Goal: Transaction & Acquisition: Book appointment/travel/reservation

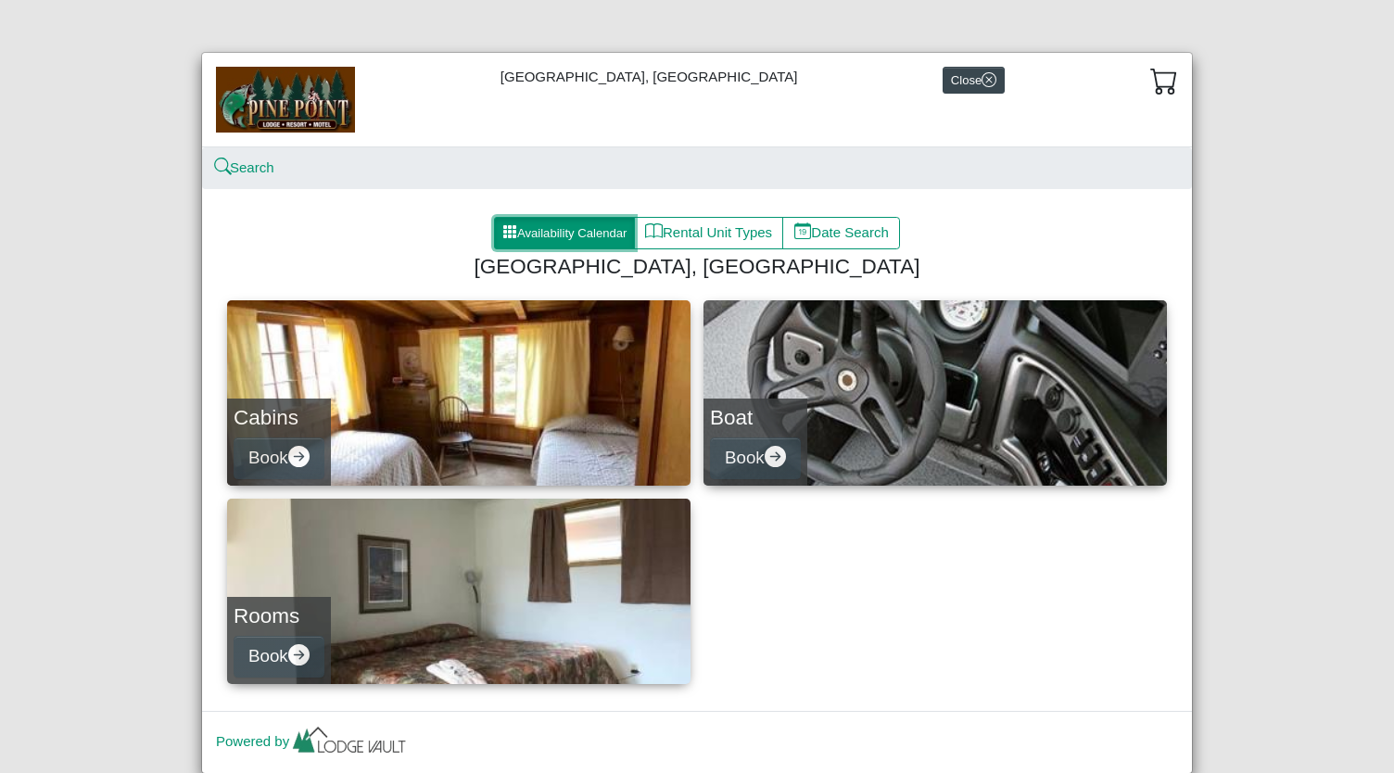
click at [571, 222] on button "Availability Calendar" at bounding box center [564, 233] width 141 height 33
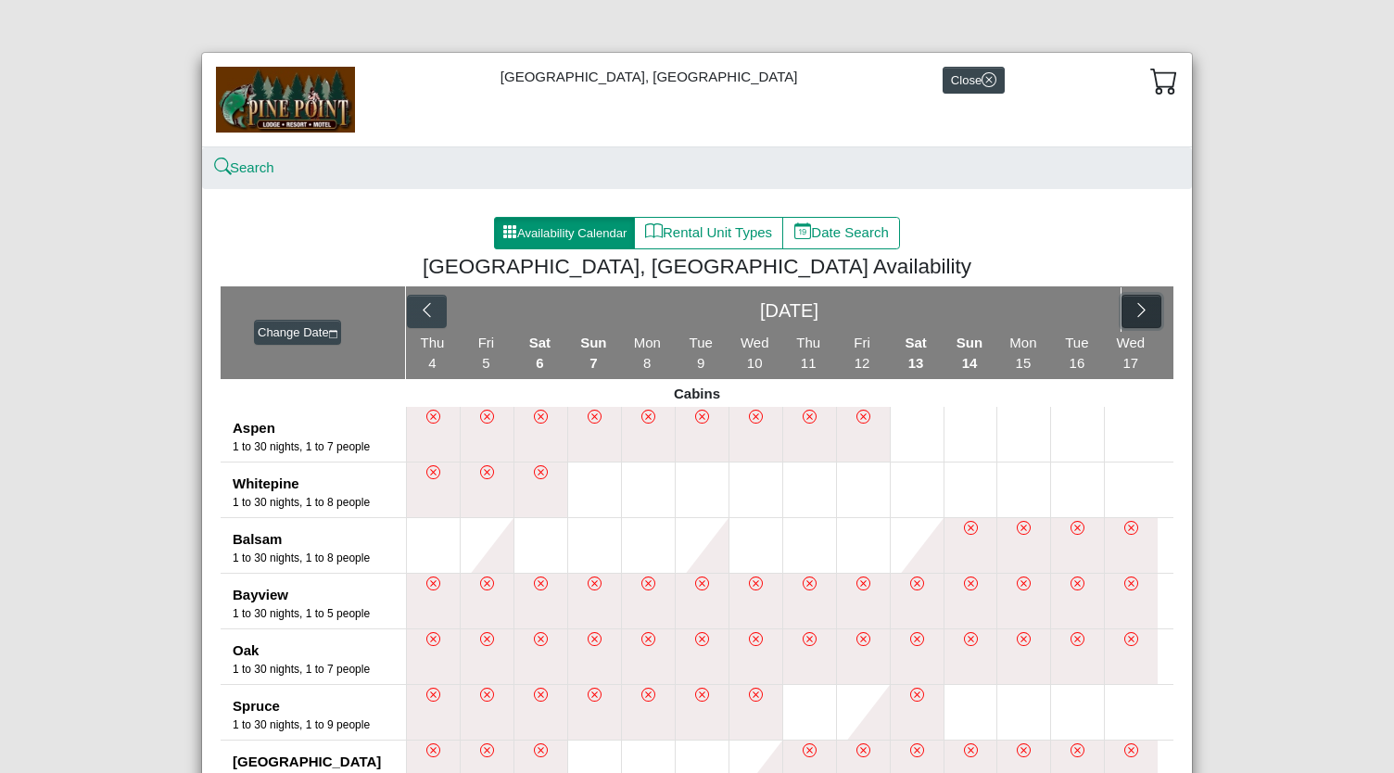
click at [1132, 309] on icon "chevron right" at bounding box center [1141, 310] width 18 height 18
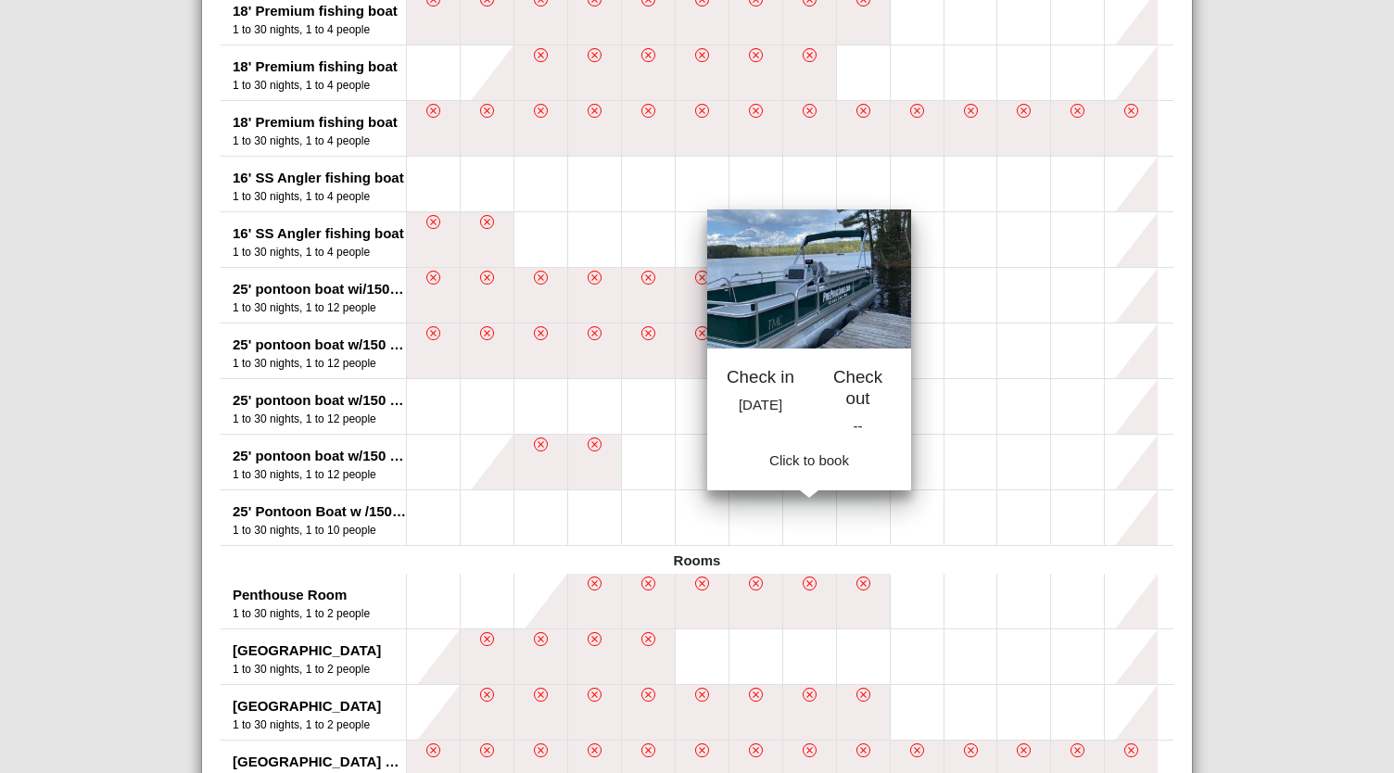
scroll to position [1355, 0]
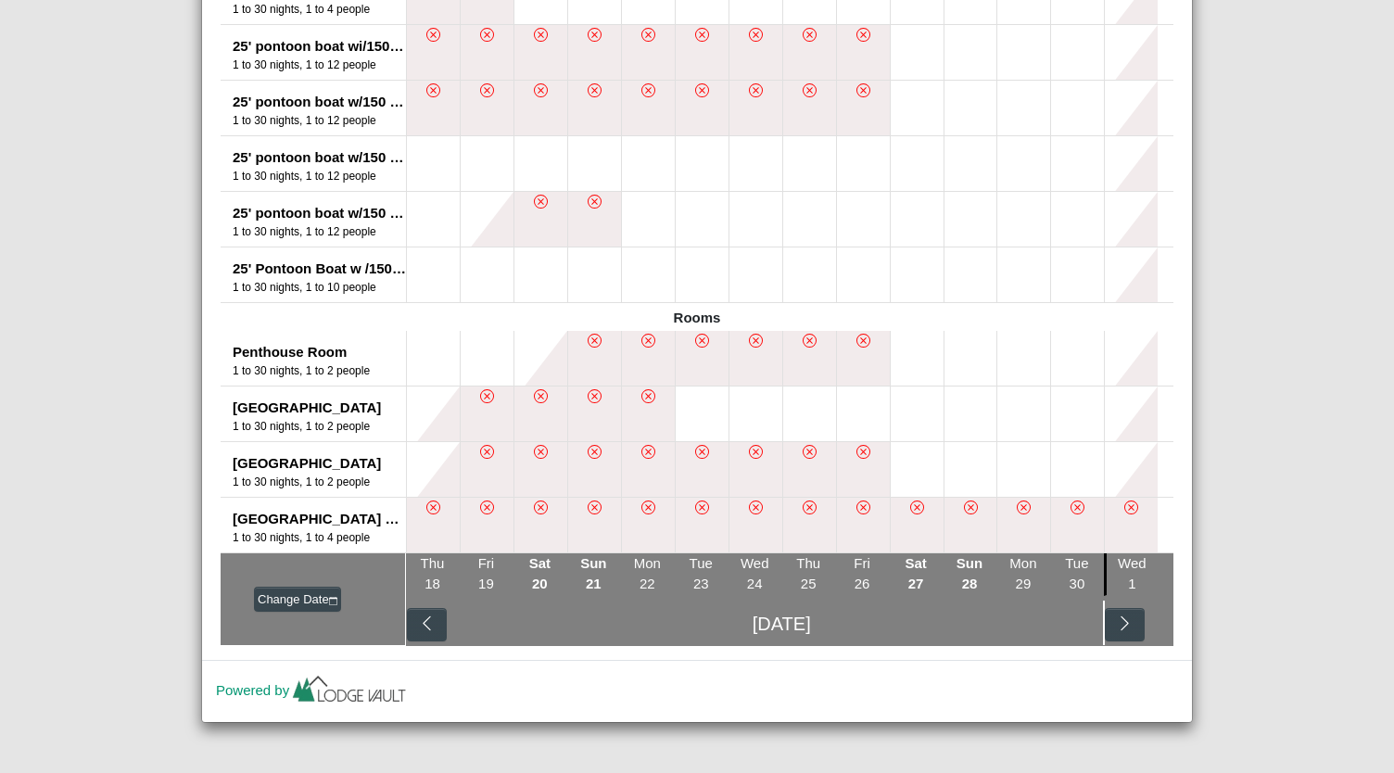
click at [699, 452] on icon "x circle" at bounding box center [702, 452] width 6 height 6
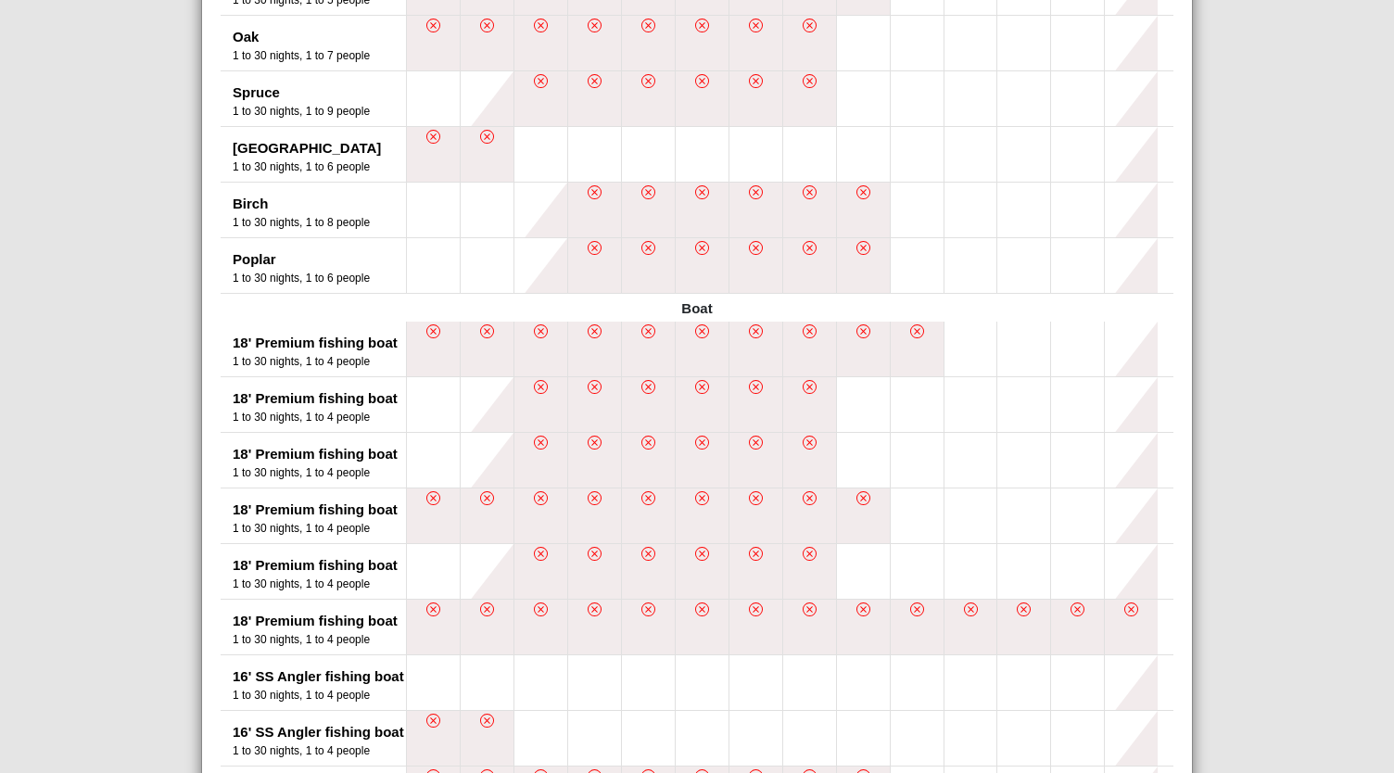
scroll to position [0, 0]
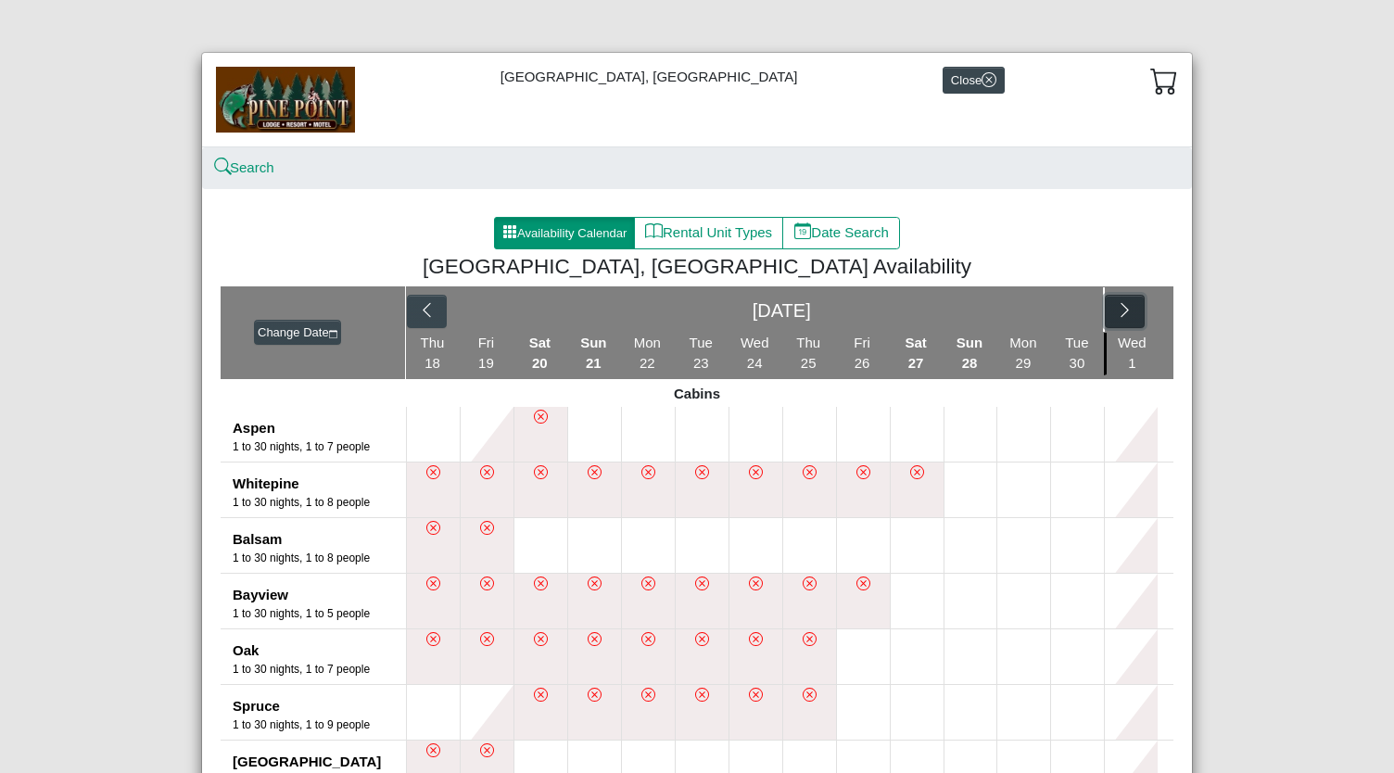
click at [1125, 308] on icon "chevron right" at bounding box center [1125, 310] width 18 height 18
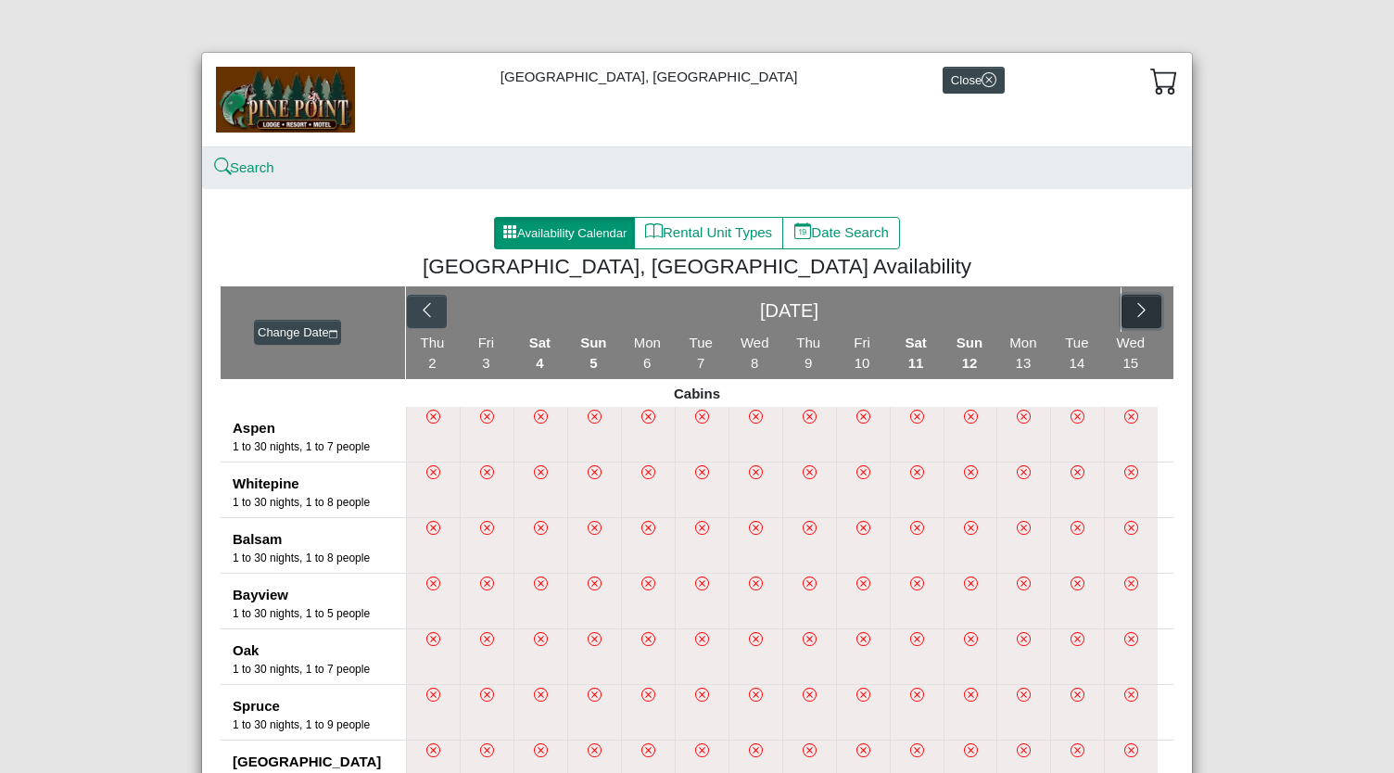
click at [1125, 309] on button "button" at bounding box center [1141, 311] width 40 height 33
click at [418, 310] on icon "chevron left" at bounding box center [427, 310] width 18 height 18
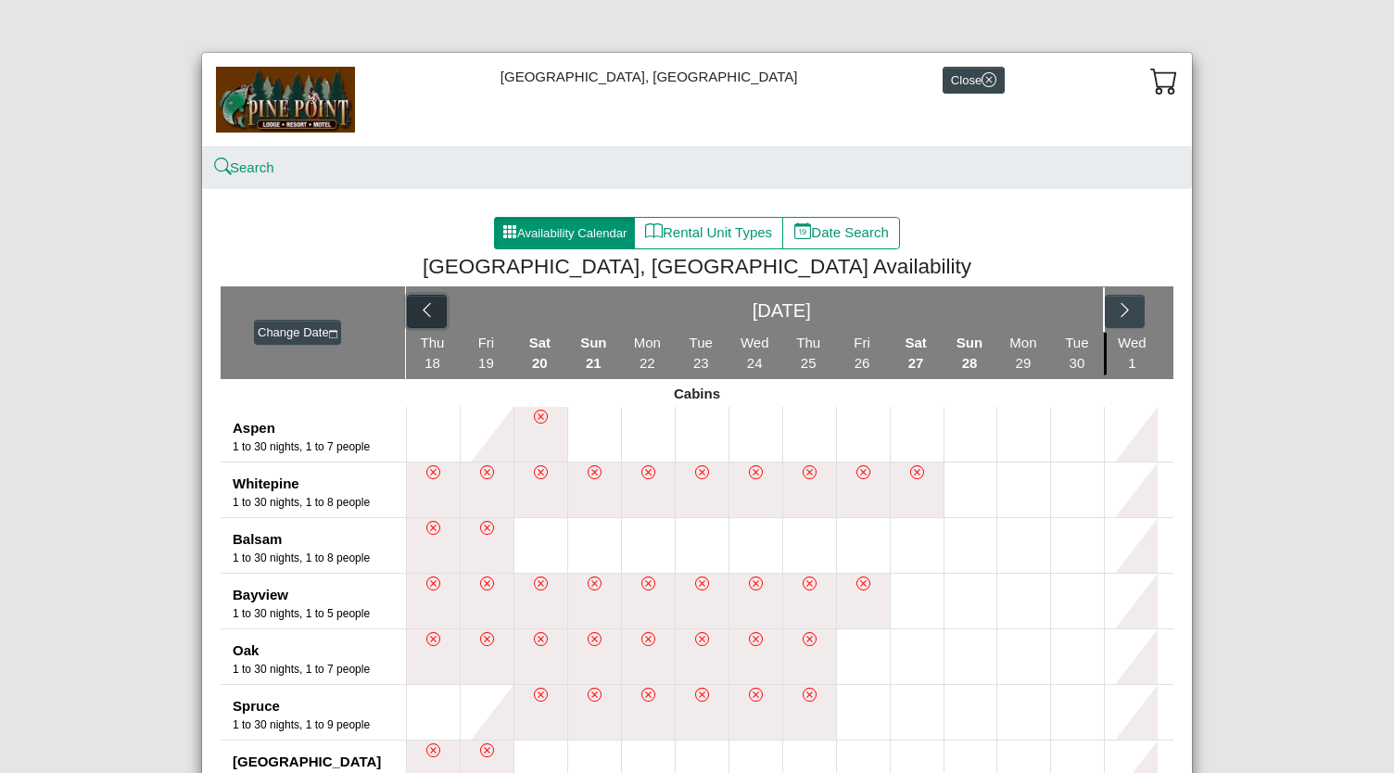
click at [418, 310] on icon "chevron left" at bounding box center [427, 310] width 18 height 18
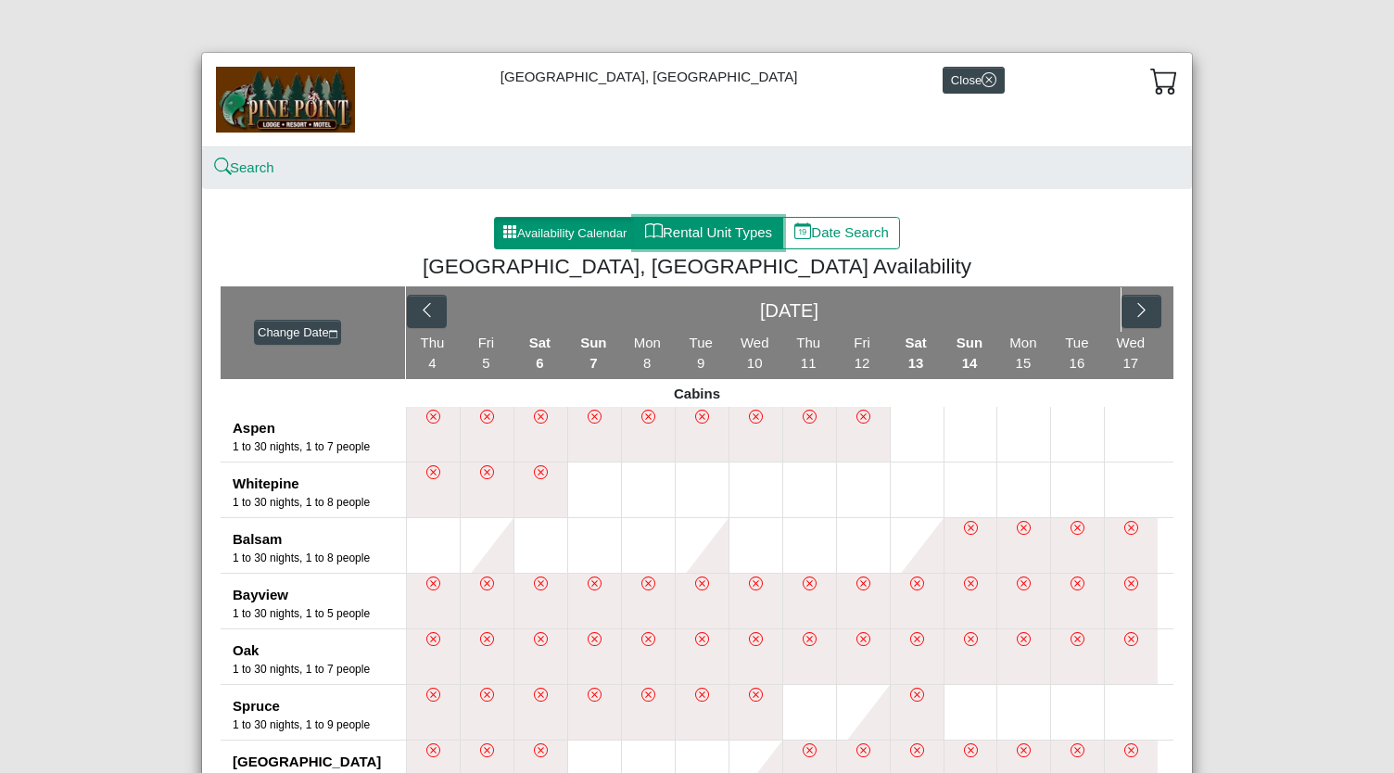
click at [702, 238] on button "Rental Unit Types" at bounding box center [708, 233] width 149 height 33
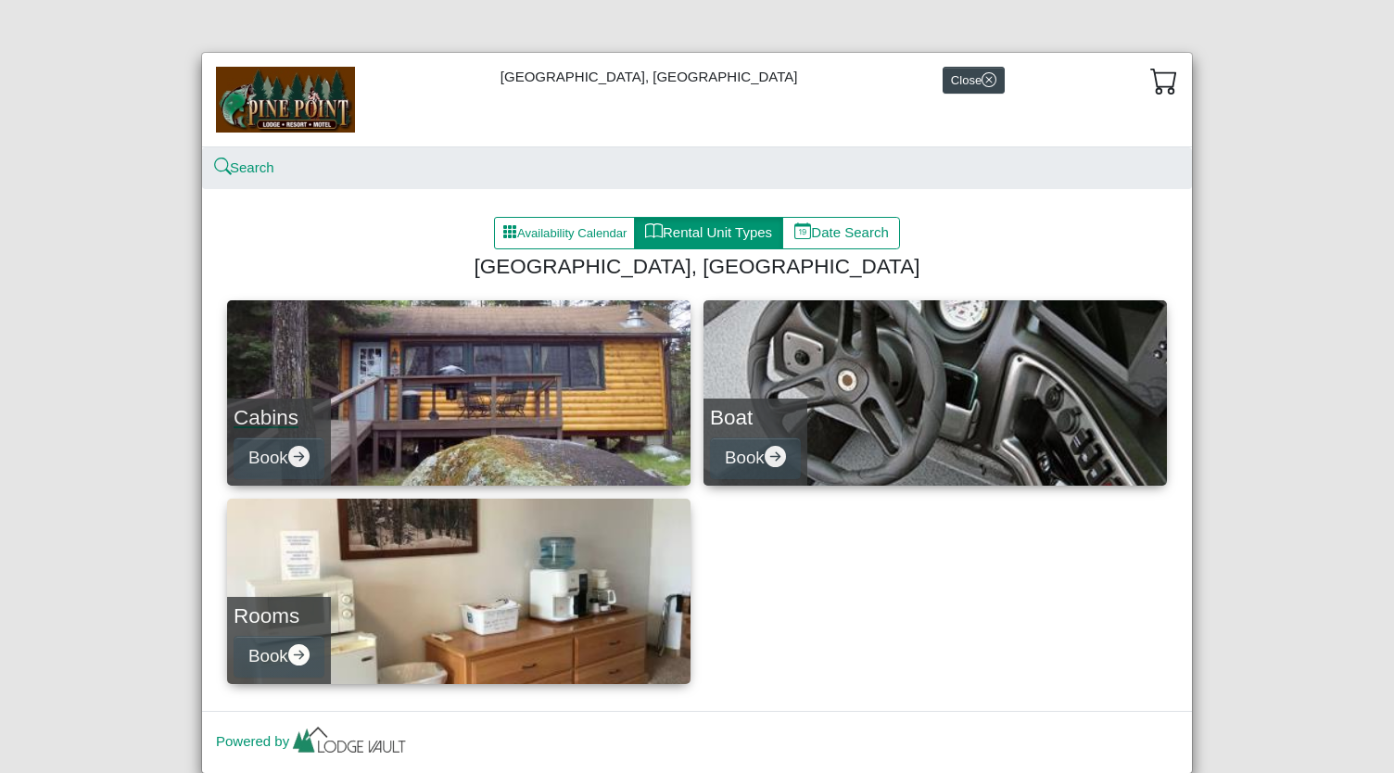
click at [255, 418] on h4 "Cabins" at bounding box center [279, 417] width 91 height 25
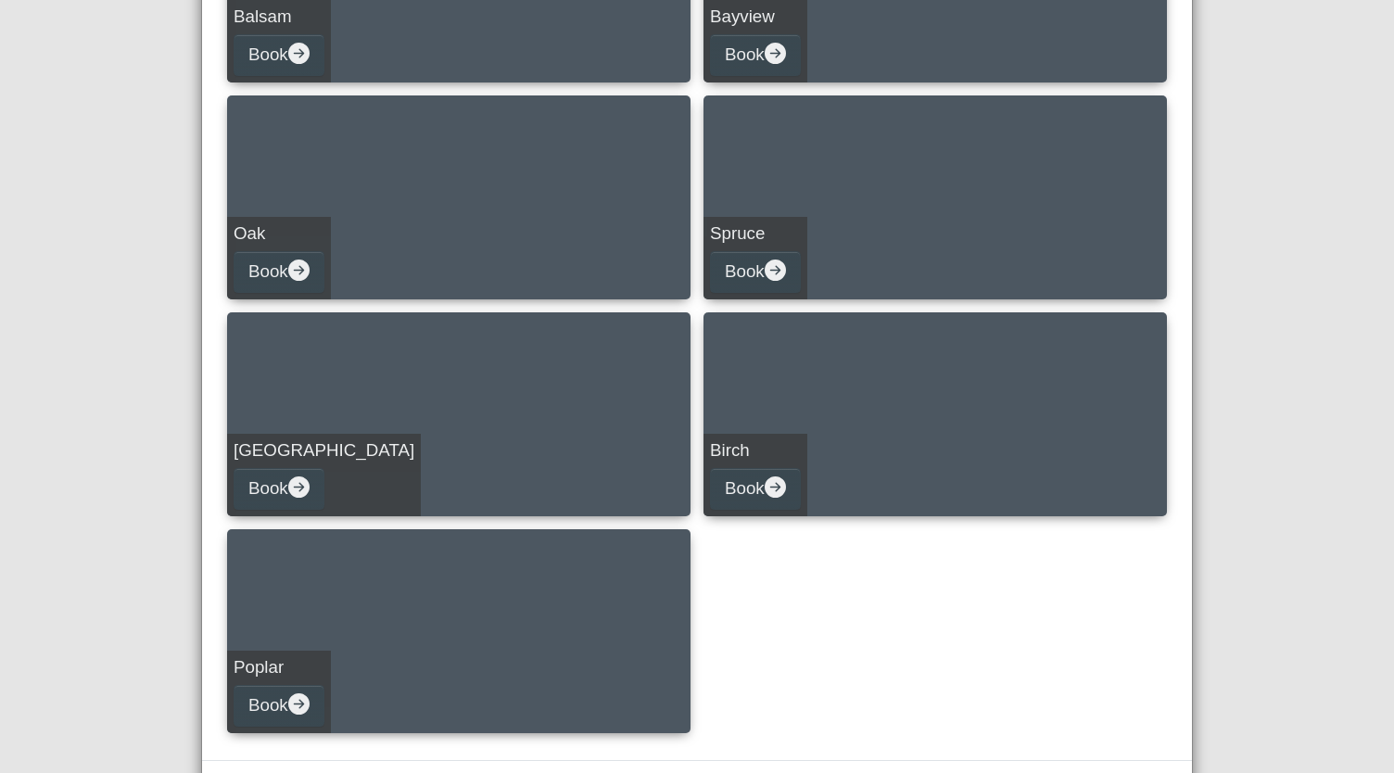
scroll to position [725, 0]
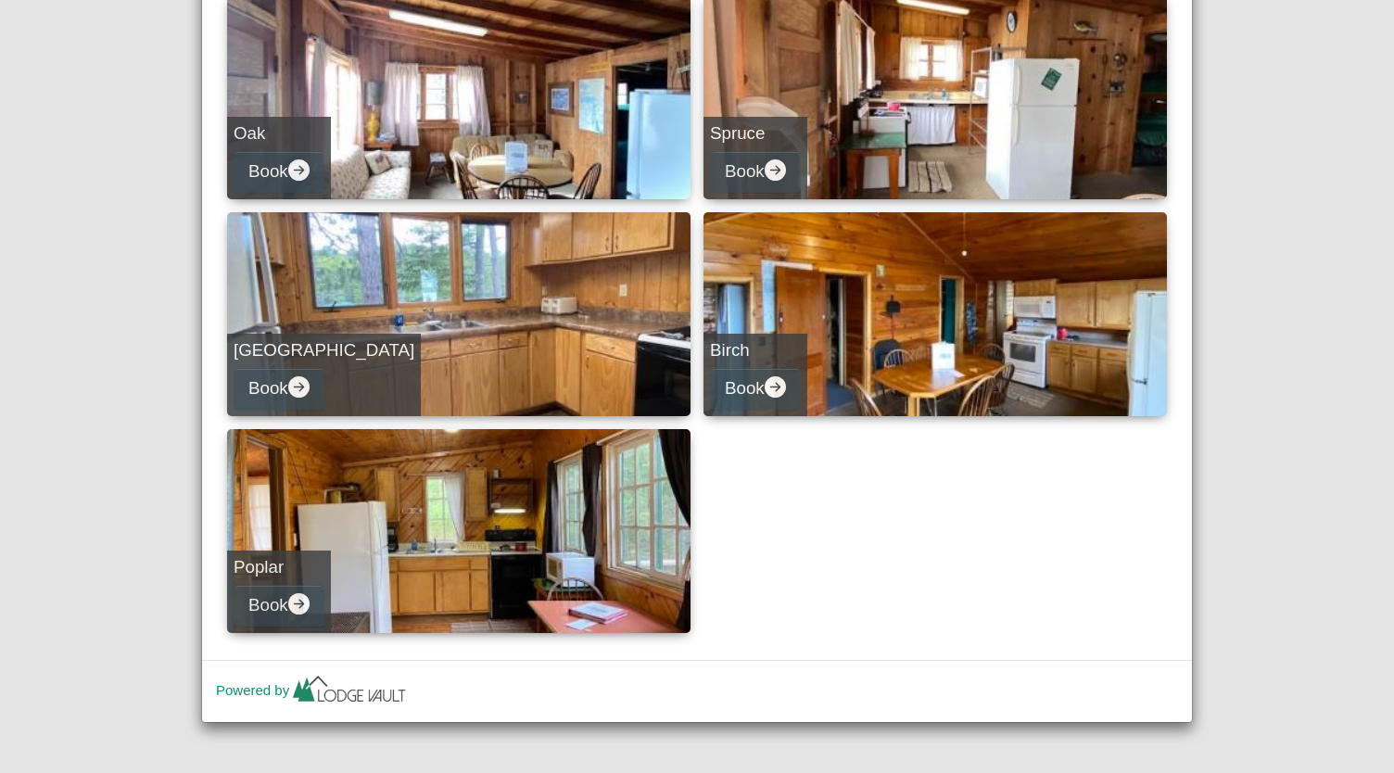
click at [417, 537] on link "Poplar Book" at bounding box center [458, 531] width 463 height 204
select select "*"
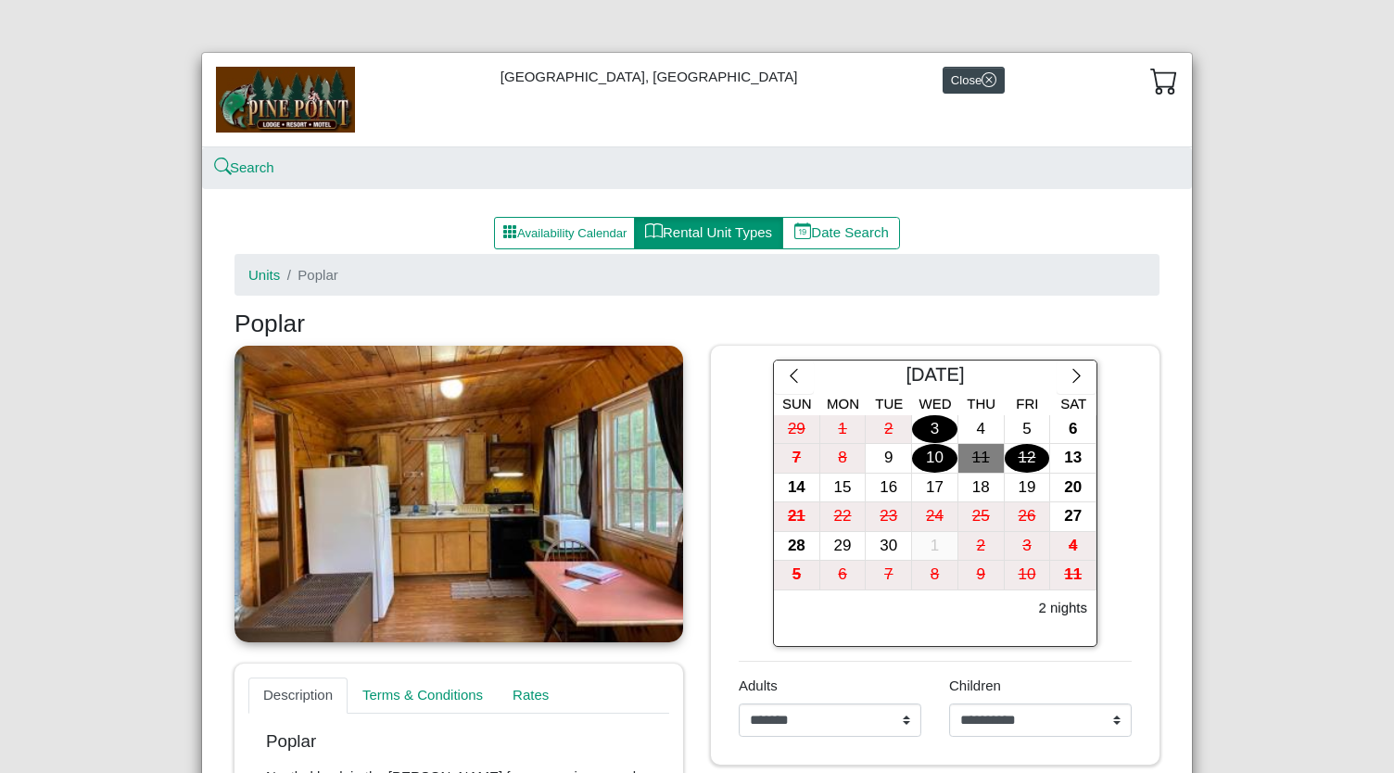
click at [934, 429] on div "3" at bounding box center [934, 429] width 45 height 29
click at [1064, 429] on div "6" at bounding box center [1072, 429] width 45 height 29
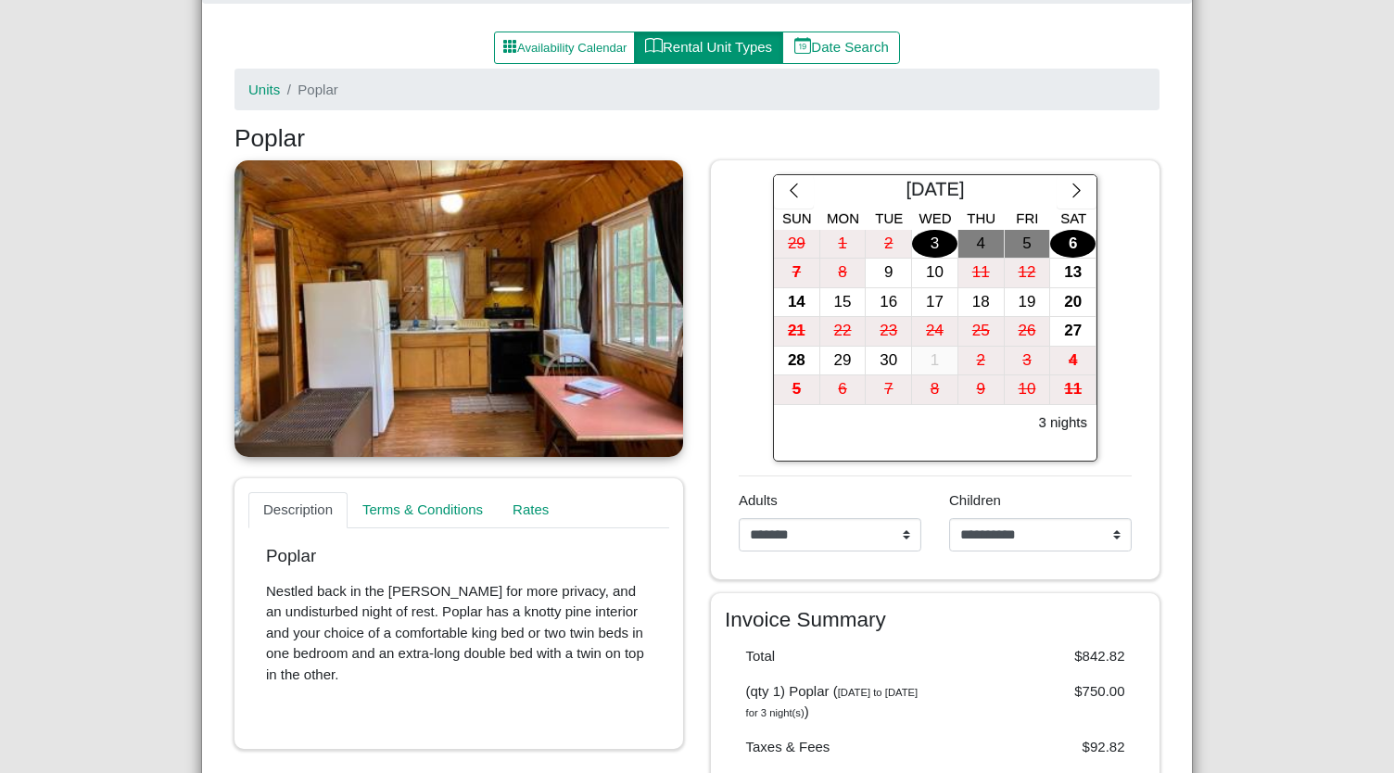
scroll to position [93, 0]
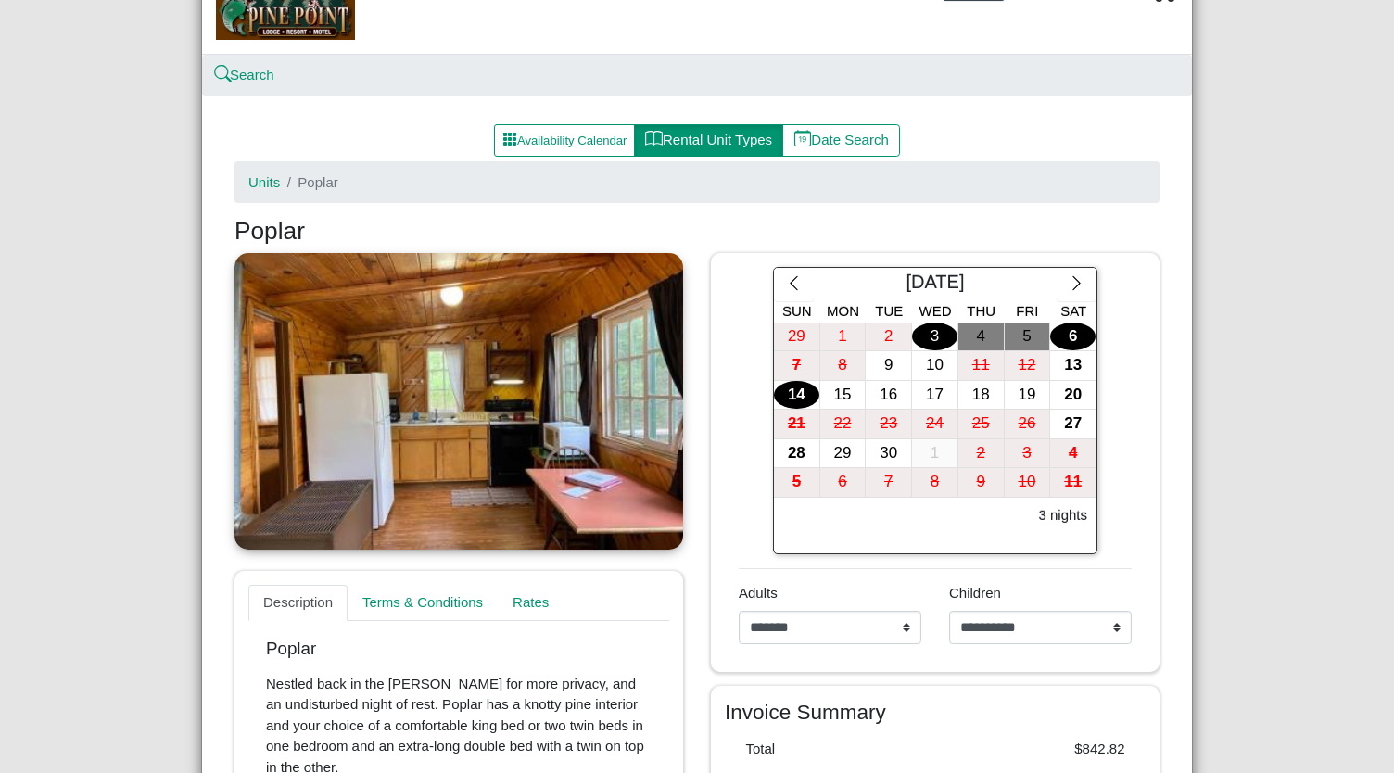
click at [801, 398] on div "14" at bounding box center [796, 395] width 45 height 29
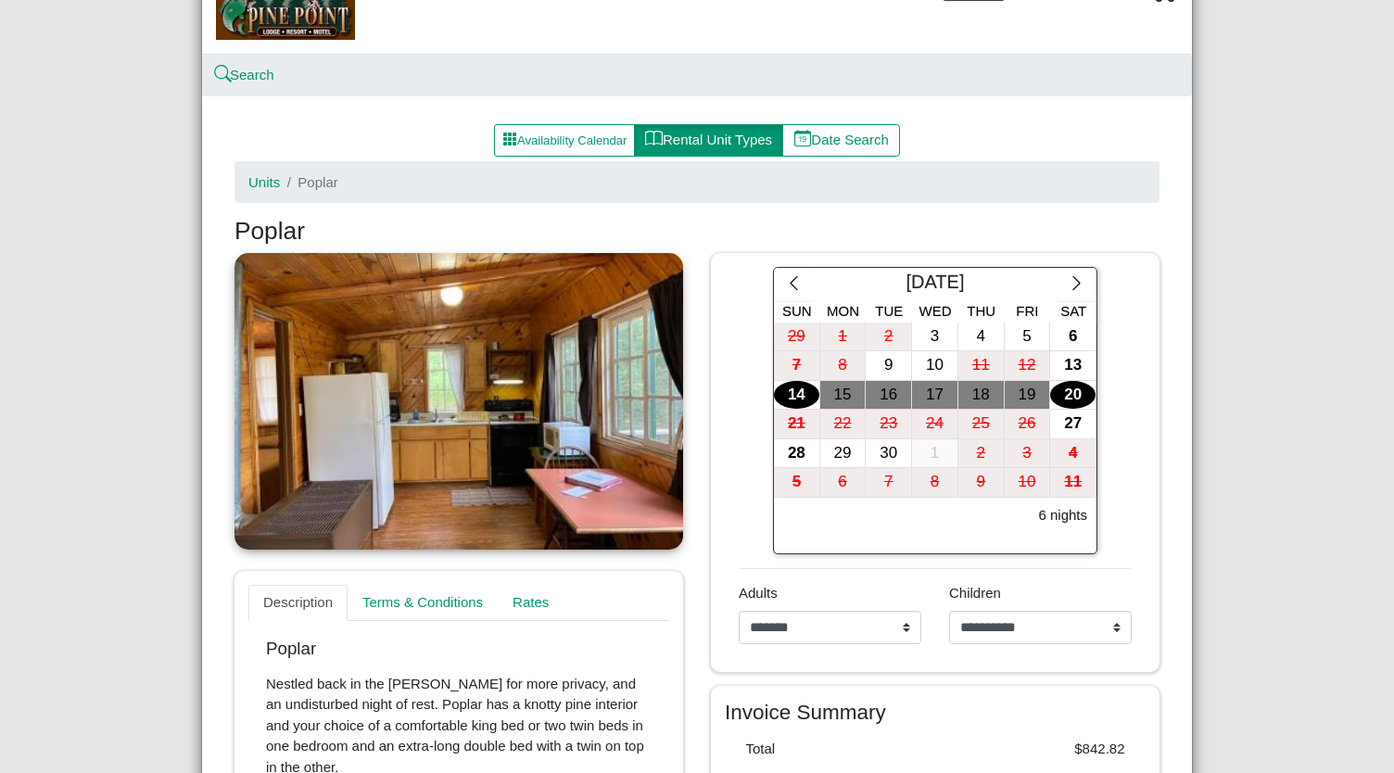
click at [1053, 387] on div "20" at bounding box center [1072, 395] width 45 height 29
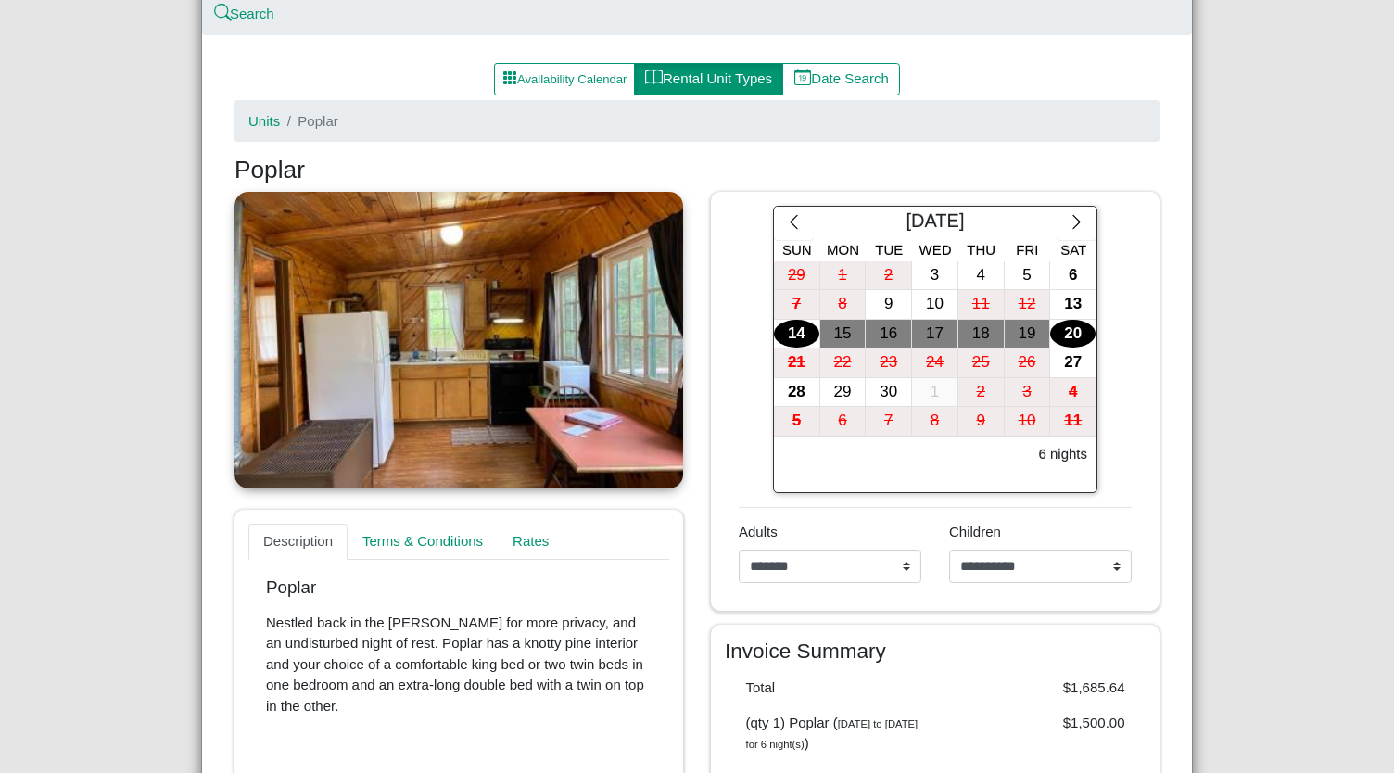
scroll to position [0, 0]
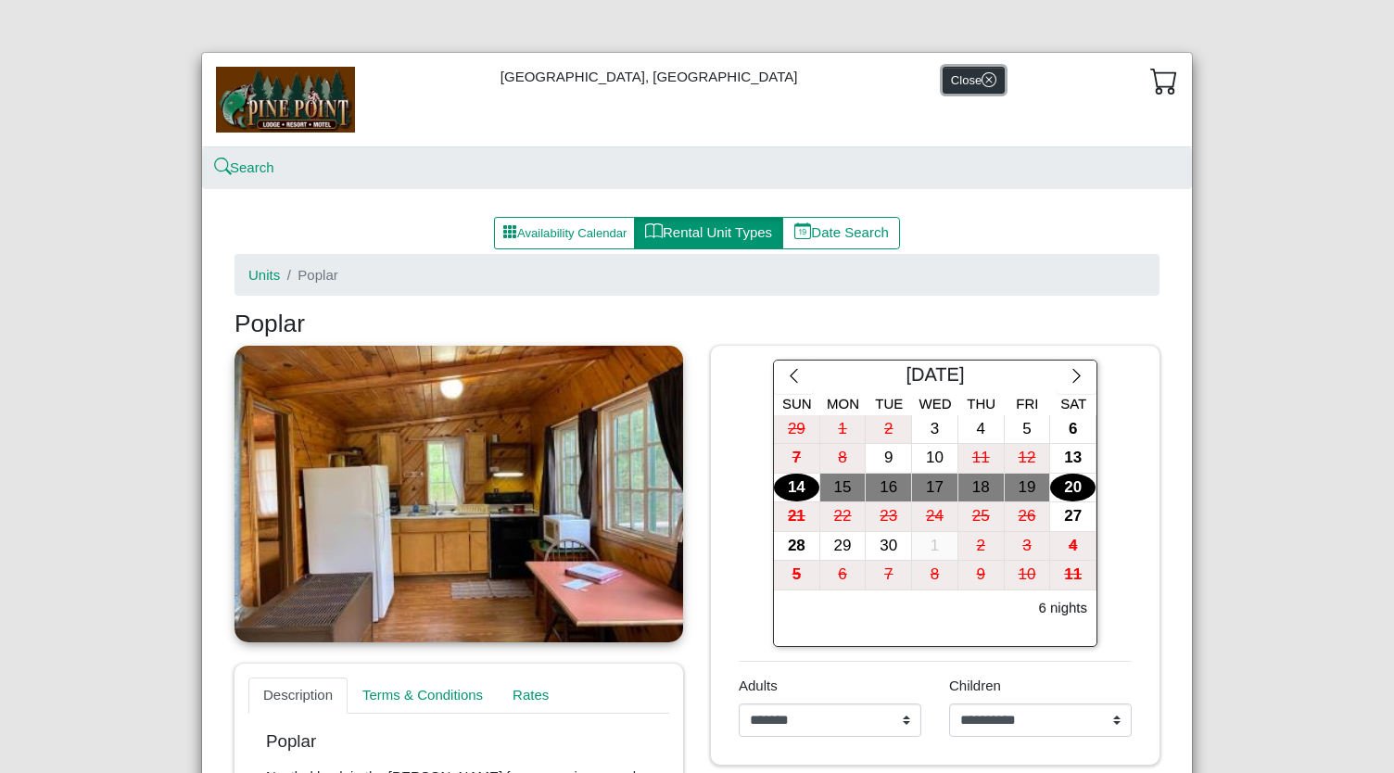
click at [960, 77] on button "Close" at bounding box center [973, 80] width 62 height 27
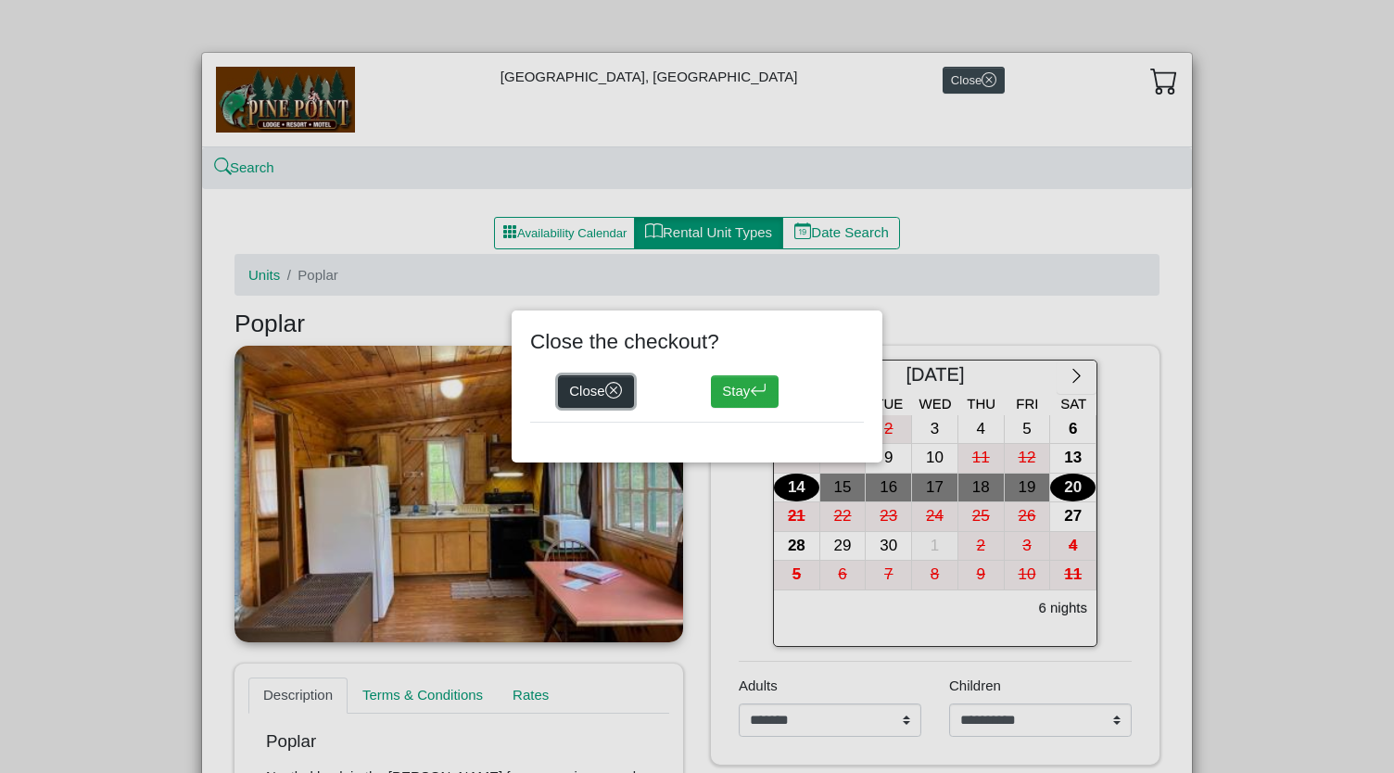
click at [613, 385] on icon "x circle" at bounding box center [614, 391] width 18 height 18
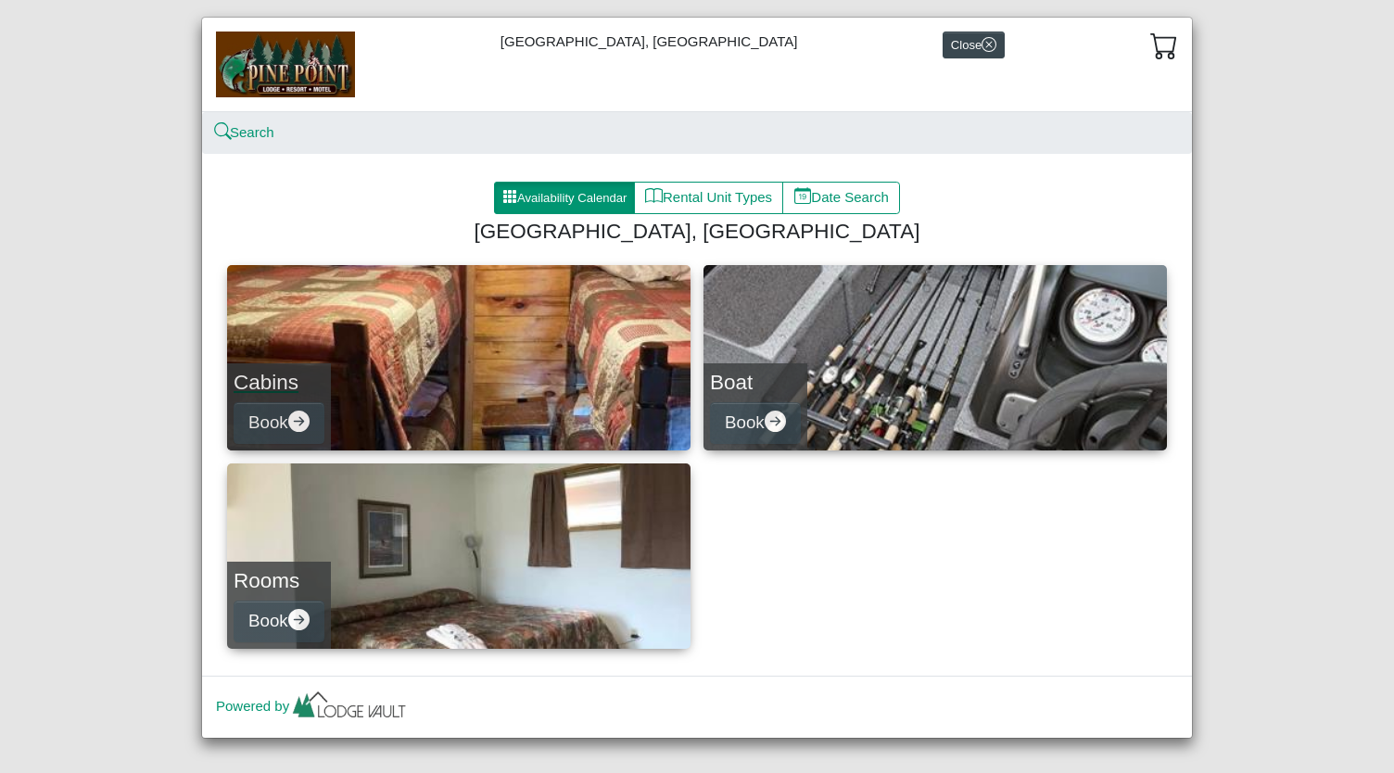
scroll to position [51, 0]
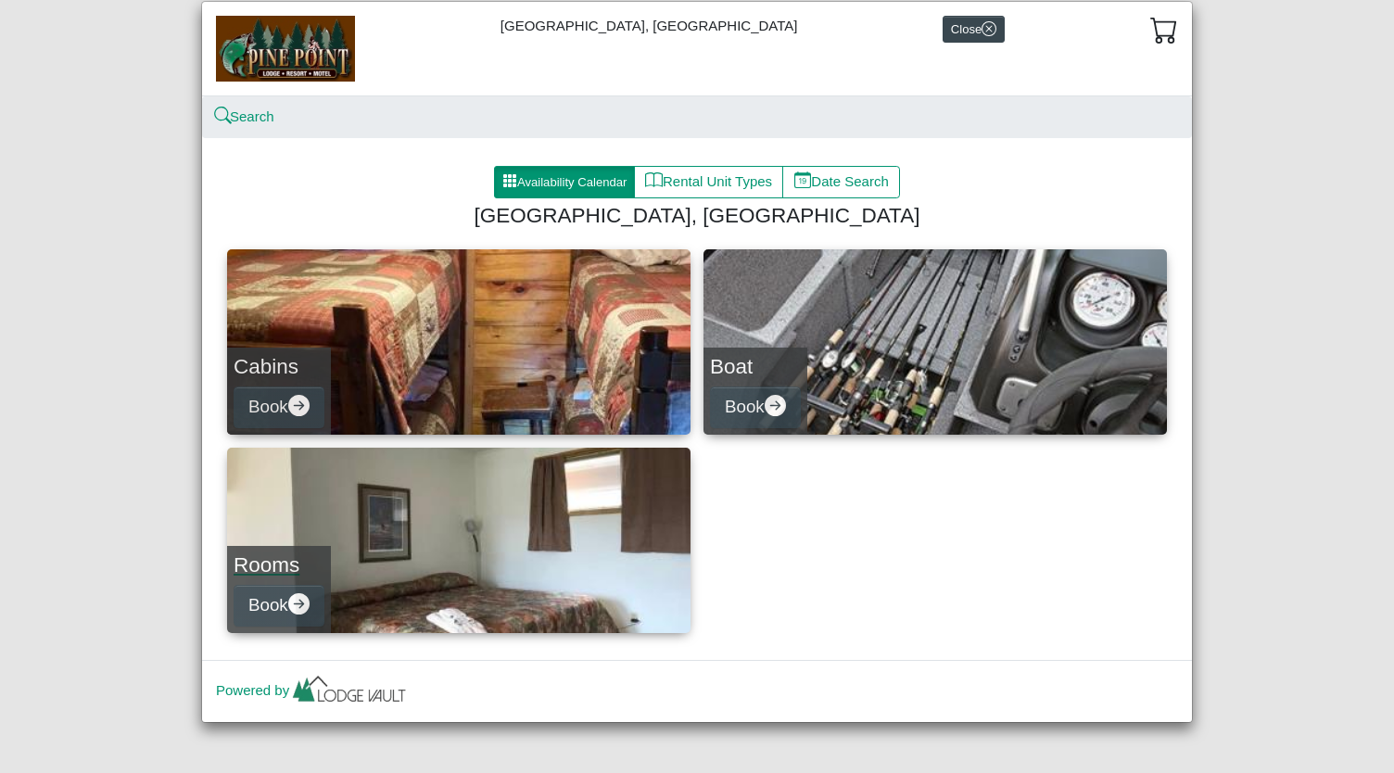
click at [292, 580] on div "Rooms Book" at bounding box center [279, 589] width 104 height 87
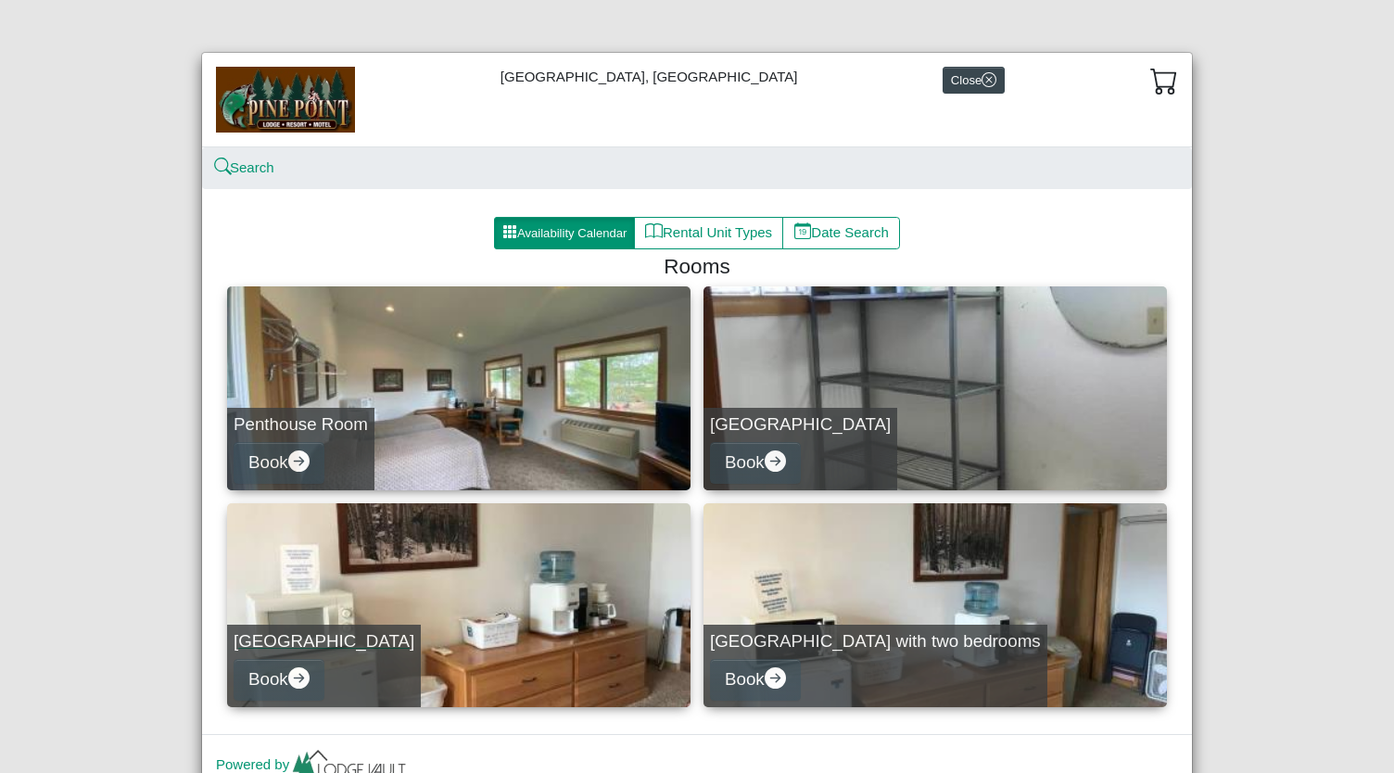
scroll to position [74, 0]
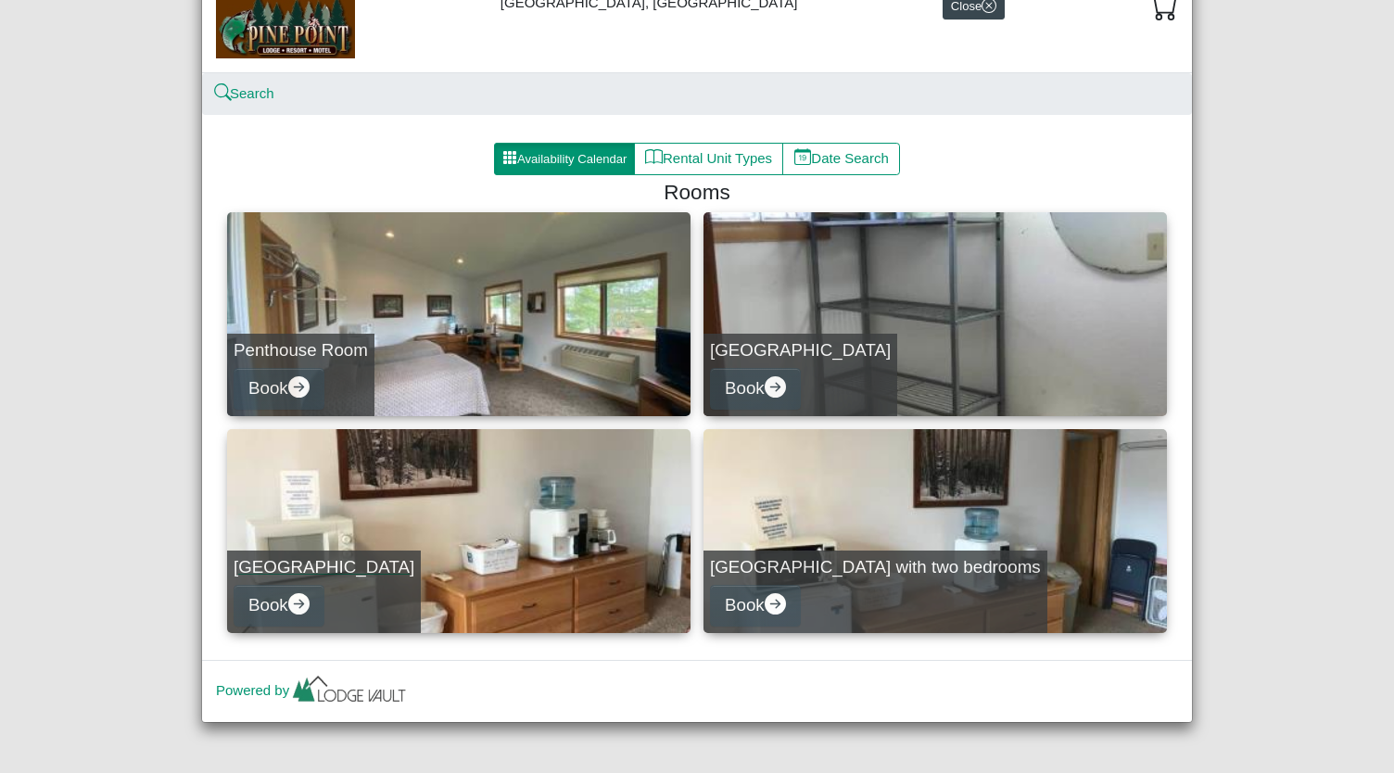
click at [397, 536] on link "Lakeview Room Book" at bounding box center [458, 531] width 463 height 204
select select "*"
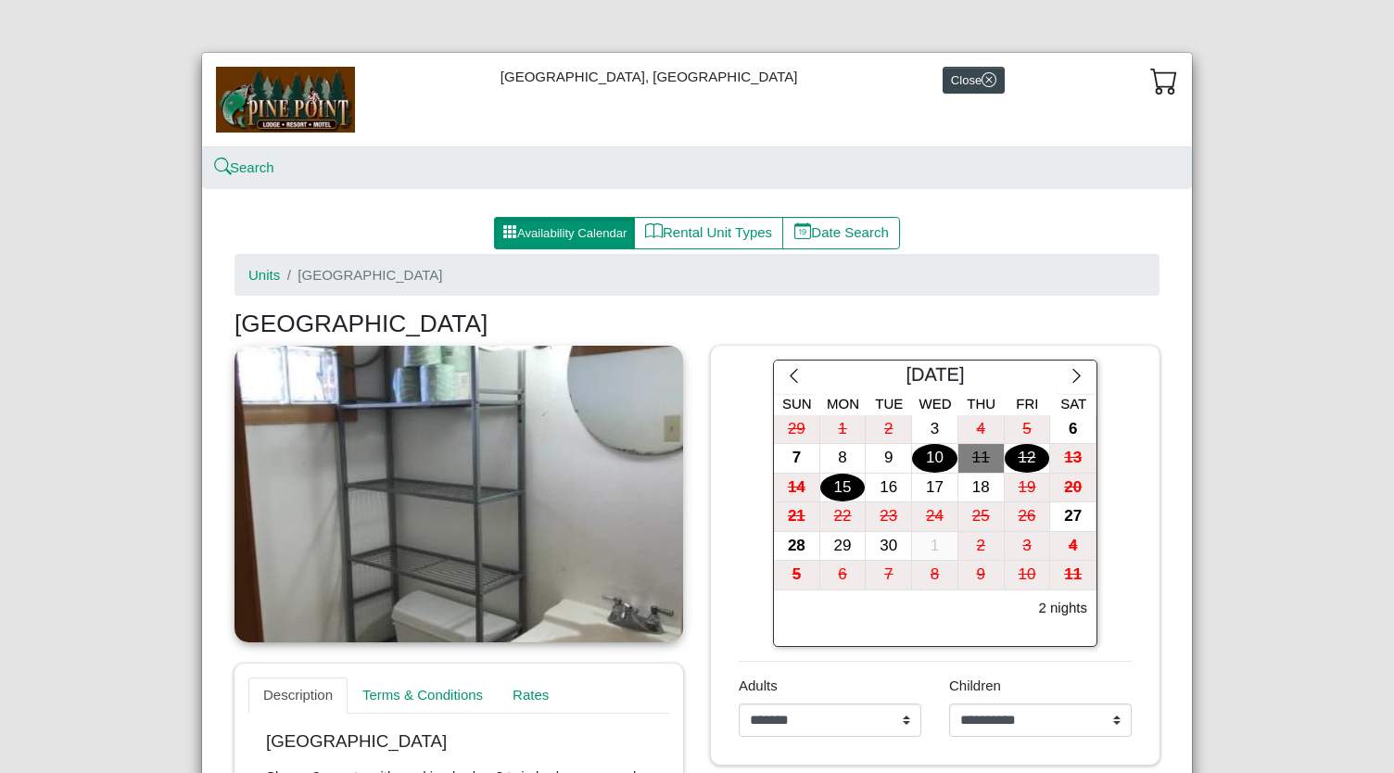
click at [824, 492] on div "15" at bounding box center [842, 488] width 45 height 29
click at [970, 483] on div "18" at bounding box center [980, 488] width 45 height 29
